Goal: Communication & Community: Participate in discussion

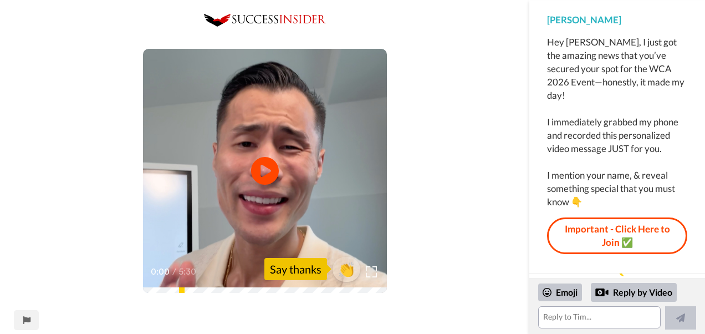
scroll to position [70, 0]
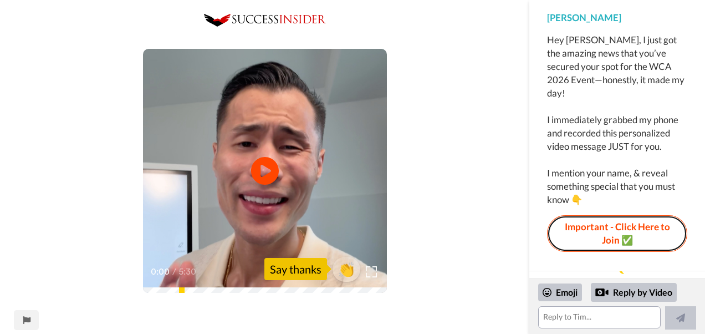
click at [613, 223] on link "Important - Click Here to Join ✅" at bounding box center [617, 233] width 140 height 37
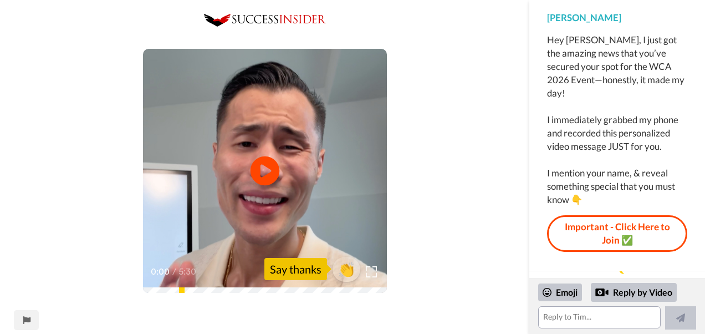
click at [268, 168] on icon "Play/Pause" at bounding box center [264, 171] width 29 height 53
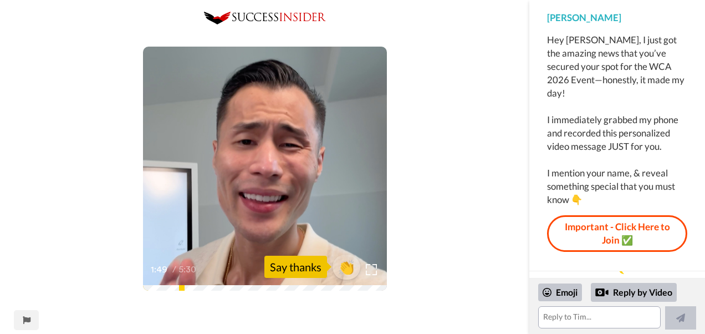
scroll to position [0, 0]
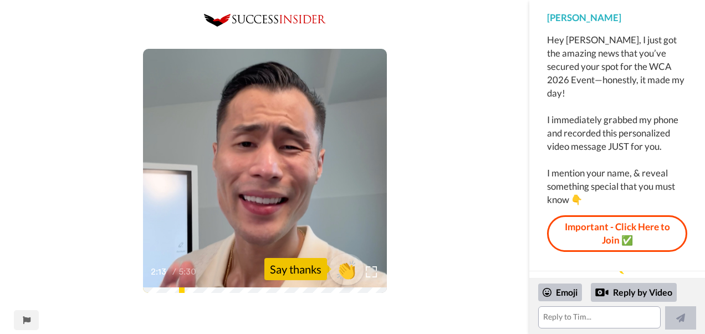
click at [349, 267] on span "👏" at bounding box center [346, 269] width 35 height 22
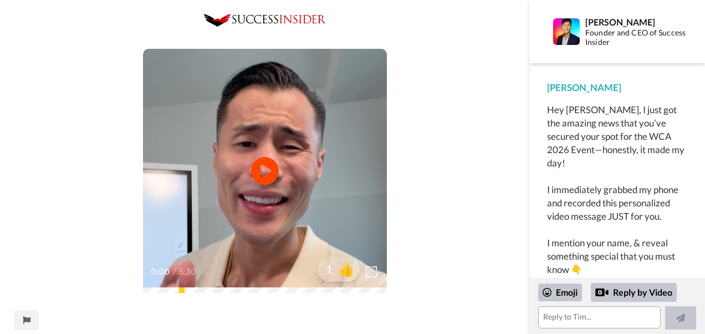
scroll to position [19, 0]
type textarea "h"
type textarea "H"
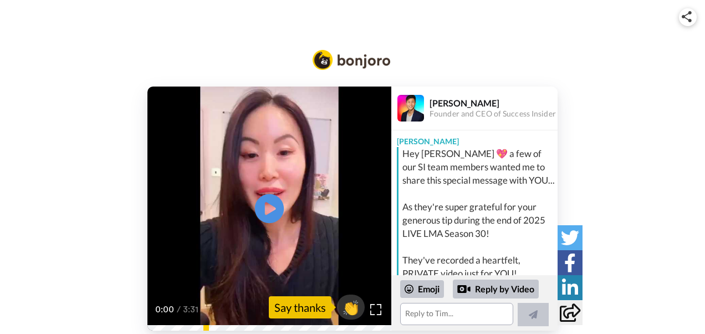
click at [268, 201] on icon at bounding box center [269, 208] width 29 height 29
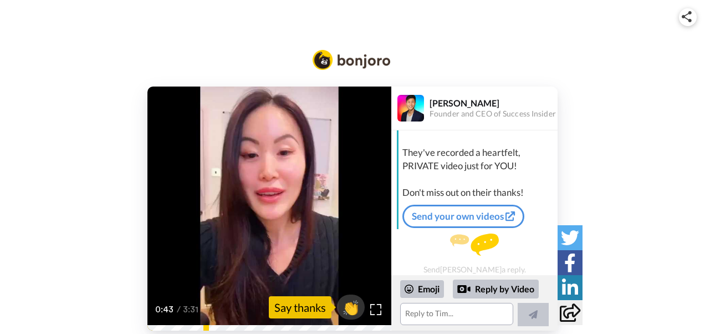
scroll to position [111, 0]
